Goal: Information Seeking & Learning: Learn about a topic

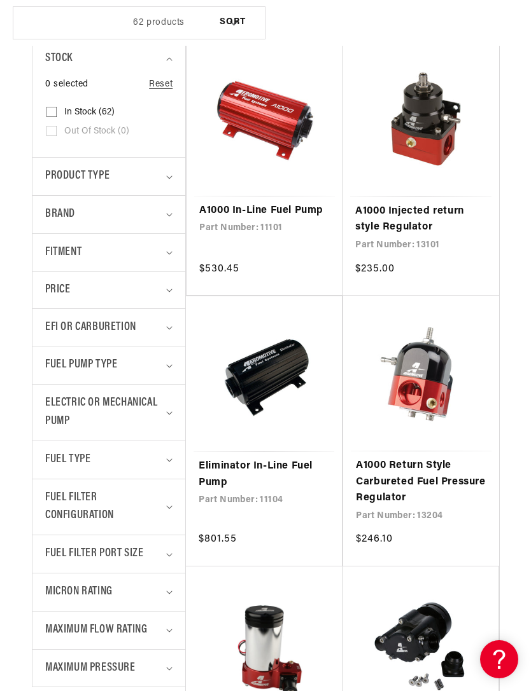
scroll to position [0, 416]
click at [79, 246] on span "Fitment" at bounding box center [63, 253] width 36 height 18
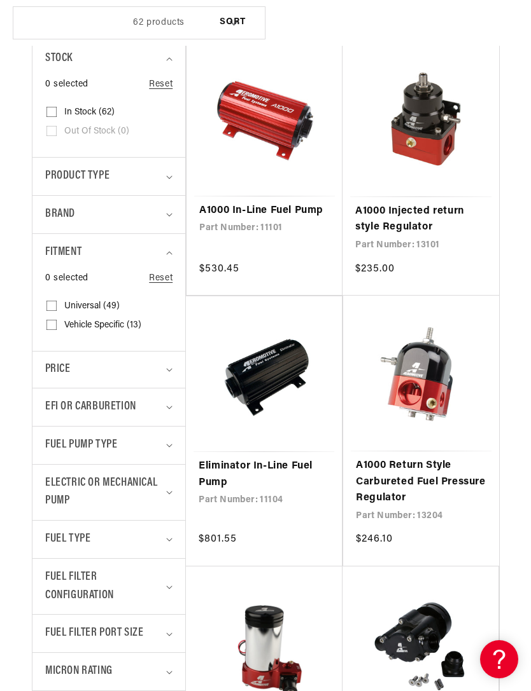
scroll to position [0, 832]
click at [63, 211] on span "Brand" at bounding box center [60, 214] width 30 height 18
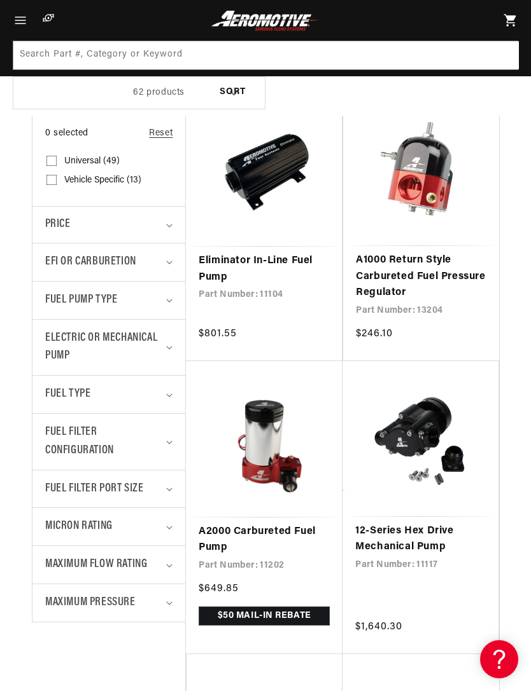
scroll to position [497, 0]
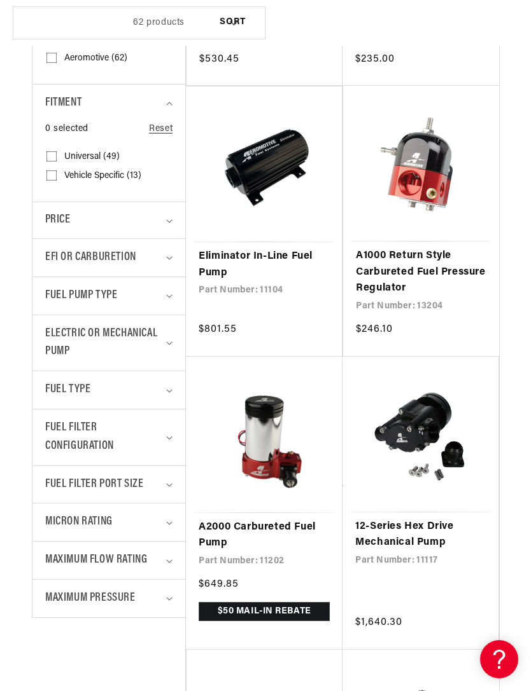
click at [73, 251] on span "EFI or Carburetion" at bounding box center [90, 258] width 91 height 18
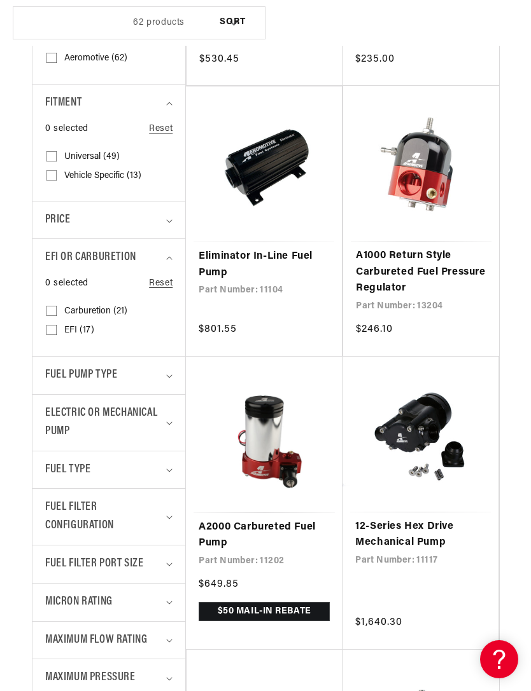
click at [52, 328] on input "EFI (17) EFI (17 products)" at bounding box center [51, 333] width 10 height 10
checkbox input "true"
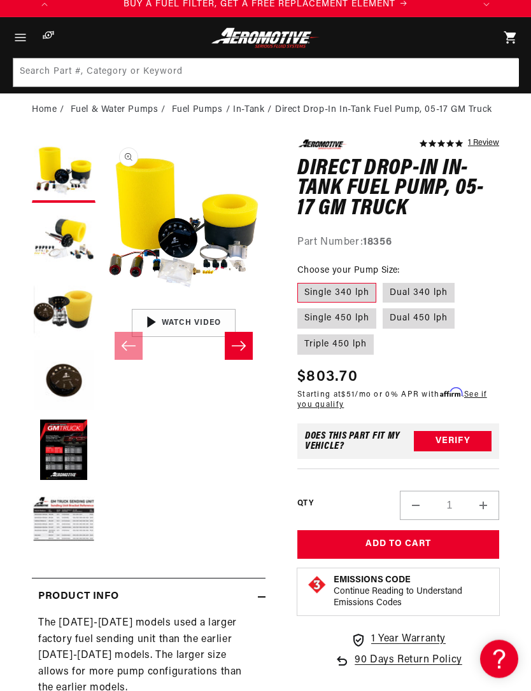
scroll to position [49, 0]
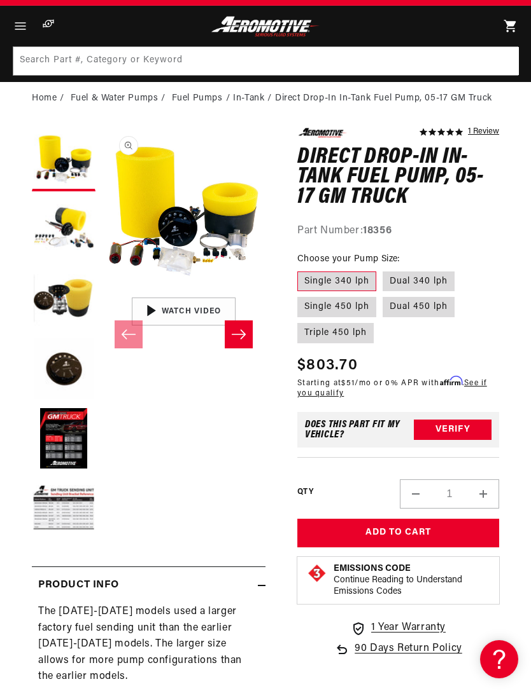
click at [436, 279] on label "Dual 340 lph" at bounding box center [418, 282] width 72 height 20
click at [383, 270] on input "Dual 340 lph" at bounding box center [382, 269] width 1 height 1
radio input "true"
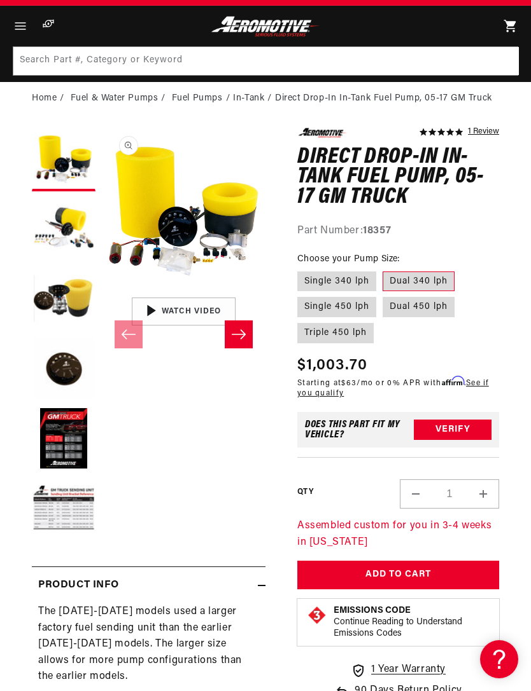
scroll to position [0, 832]
click at [421, 305] on label "Dual 450 lph" at bounding box center [418, 307] width 72 height 20
click at [383, 295] on input "Dual 450 lph" at bounding box center [382, 295] width 1 height 1
radio input "true"
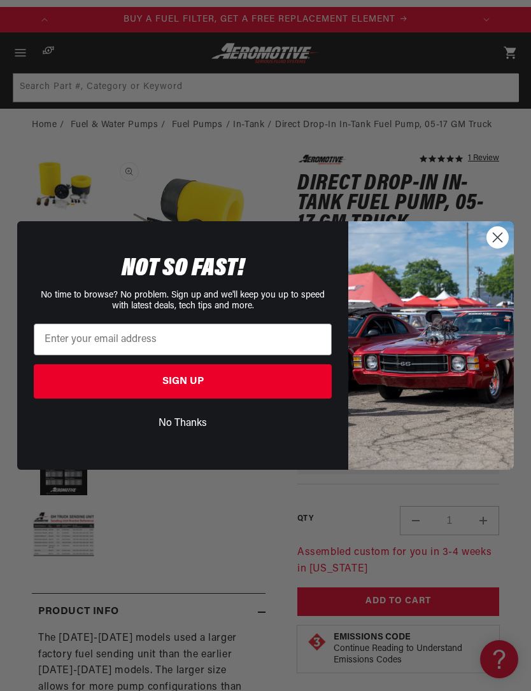
scroll to position [1, 163]
click at [504, 230] on circle "Close dialog" at bounding box center [497, 237] width 21 height 21
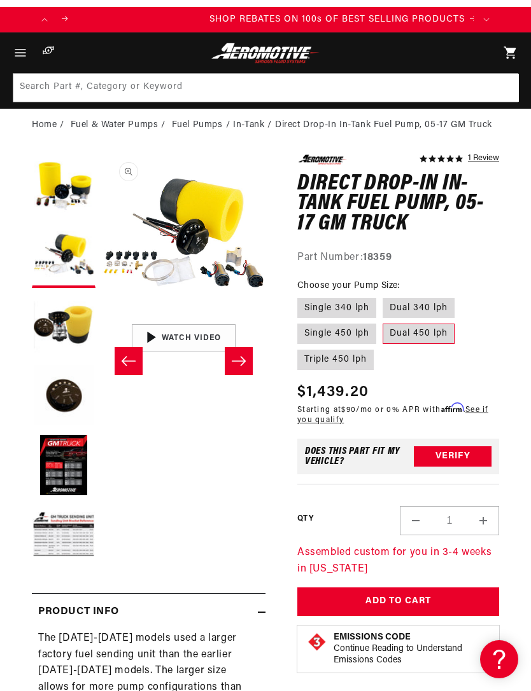
scroll to position [0, 832]
click at [149, 345] on icon "Gallery Viewer" at bounding box center [122, 364] width 61 height 61
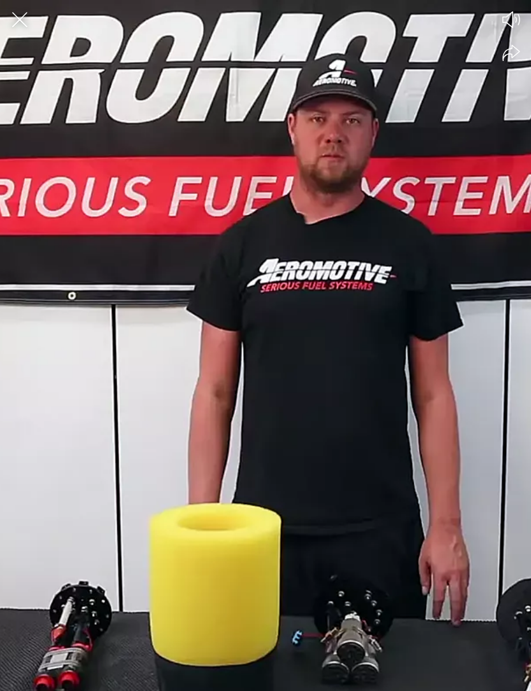
scroll to position [0, 1248]
click at [130, 326] on div at bounding box center [265, 345] width 531 height 691
click at [129, 335] on div at bounding box center [265, 345] width 531 height 691
click at [139, 338] on div at bounding box center [265, 345] width 531 height 691
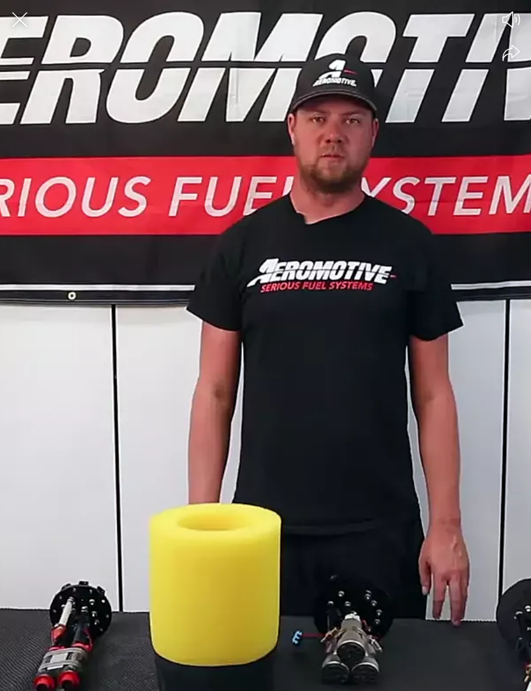
click at [25, 16] on icon "Close the video player" at bounding box center [20, 20] width 28 height 28
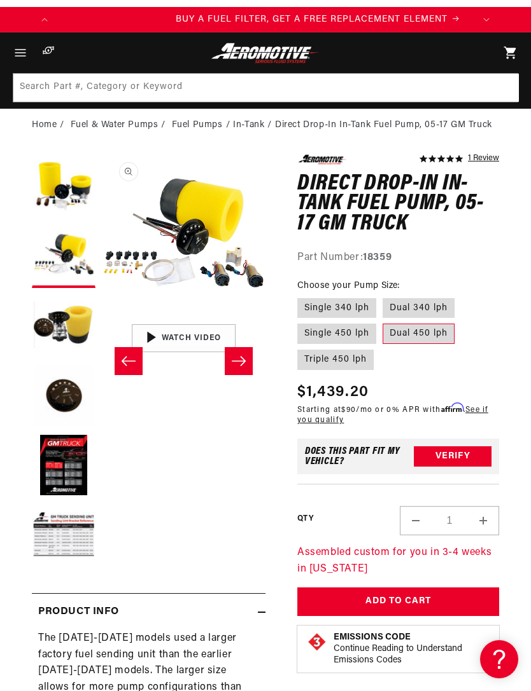
scroll to position [0, 416]
click at [102, 317] on button "Open media 2 in modal" at bounding box center [102, 317] width 0 height 0
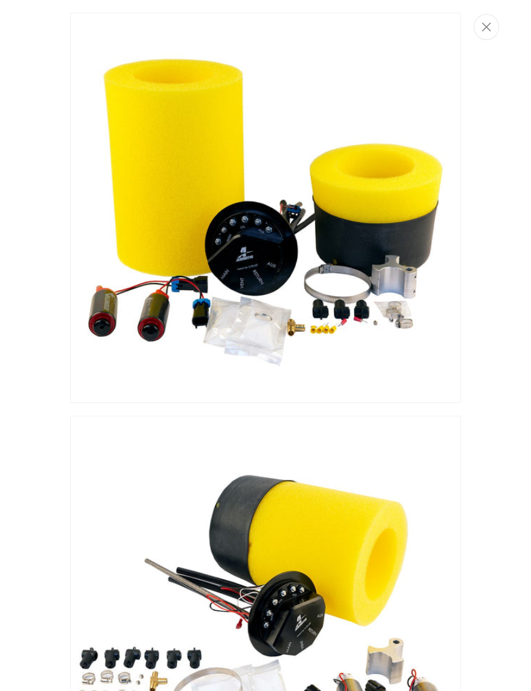
scroll to position [0, 832]
click at [494, 30] on button "Close" at bounding box center [485, 27] width 25 height 26
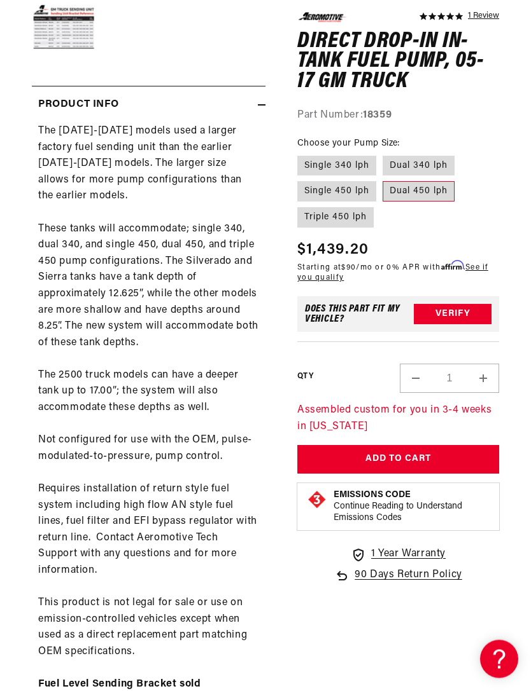
scroll to position [530, 0]
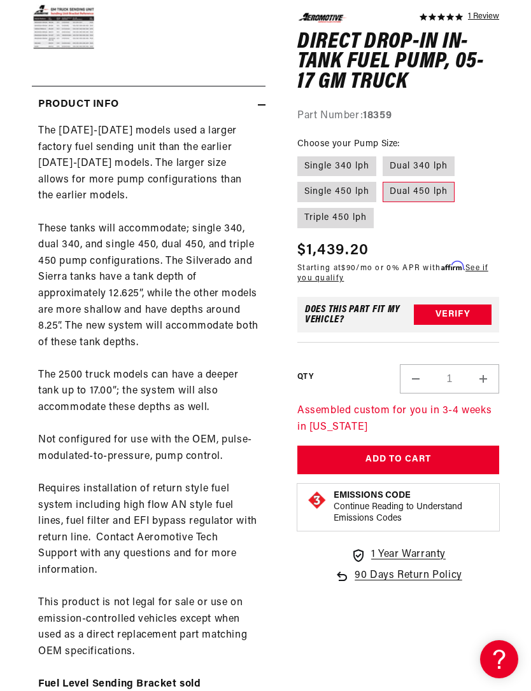
click at [433, 165] on label "Dual 340 lph" at bounding box center [418, 166] width 72 height 20
click at [383, 154] on input "Dual 340 lph" at bounding box center [382, 153] width 1 height 1
radio input "true"
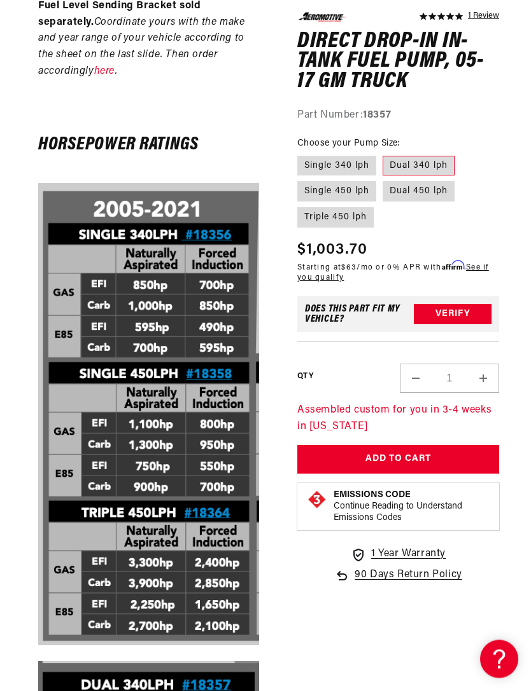
scroll to position [0, 1248]
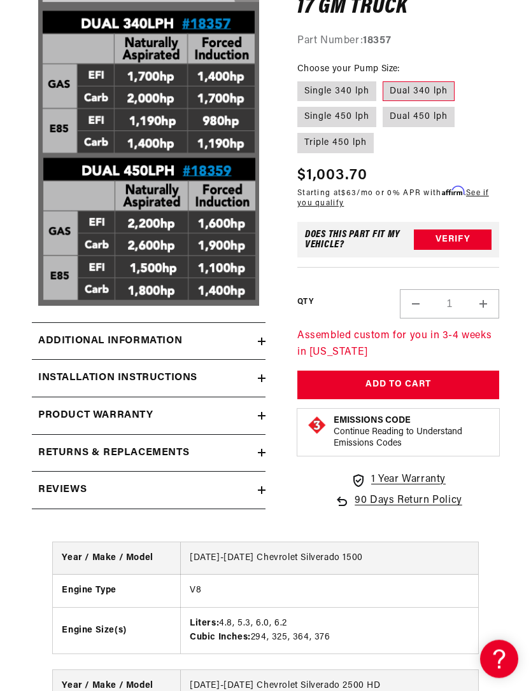
click at [74, 324] on summary "Additional information" at bounding box center [148, 342] width 233 height 37
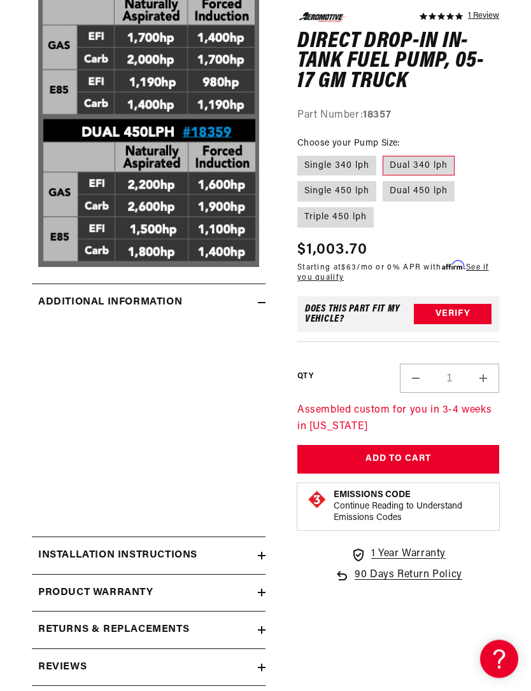
scroll to position [0, 0]
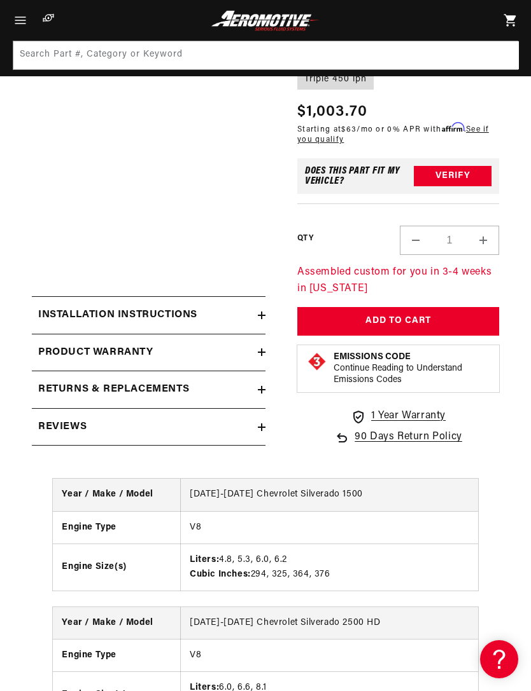
click at [77, 307] on h2 "Installation Instructions" at bounding box center [117, 315] width 159 height 17
